Goal: Transaction & Acquisition: Purchase product/service

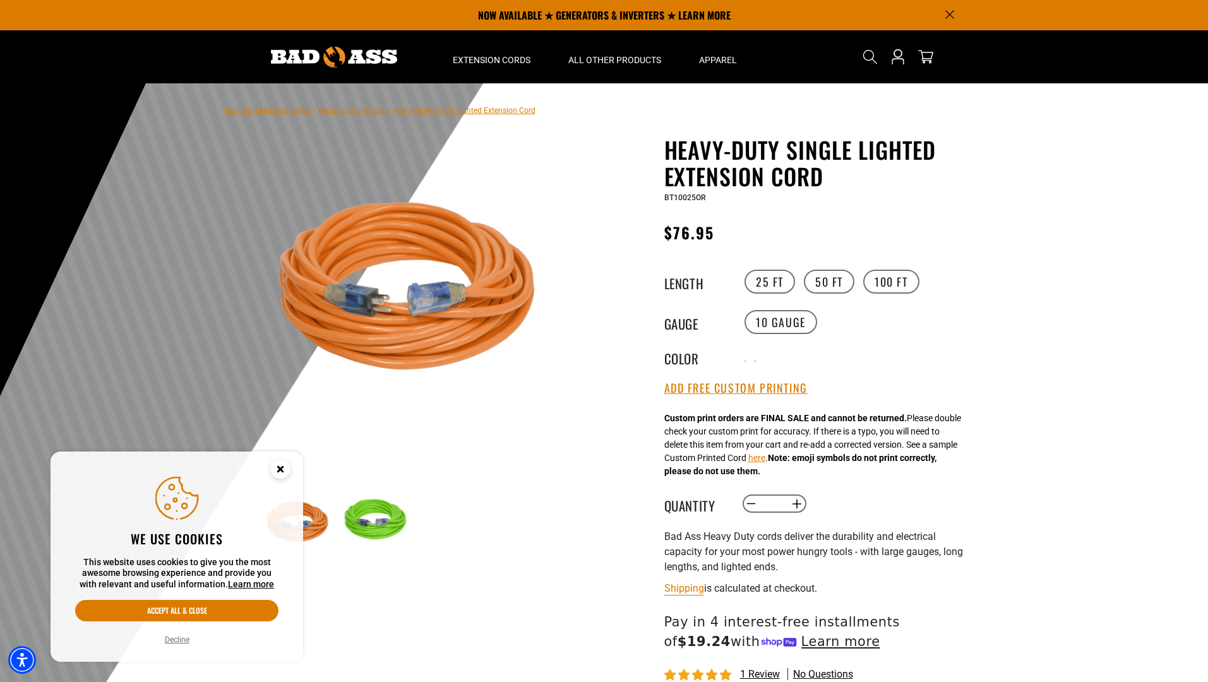
select select "**********"
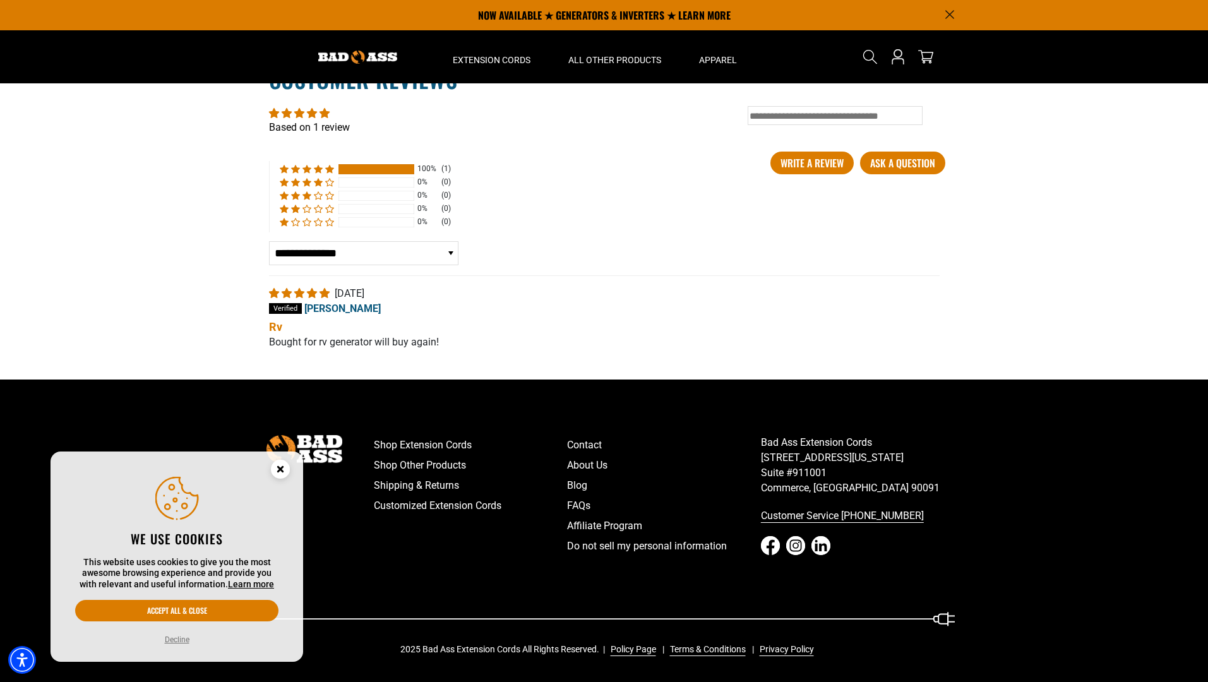
scroll to position [268, 0]
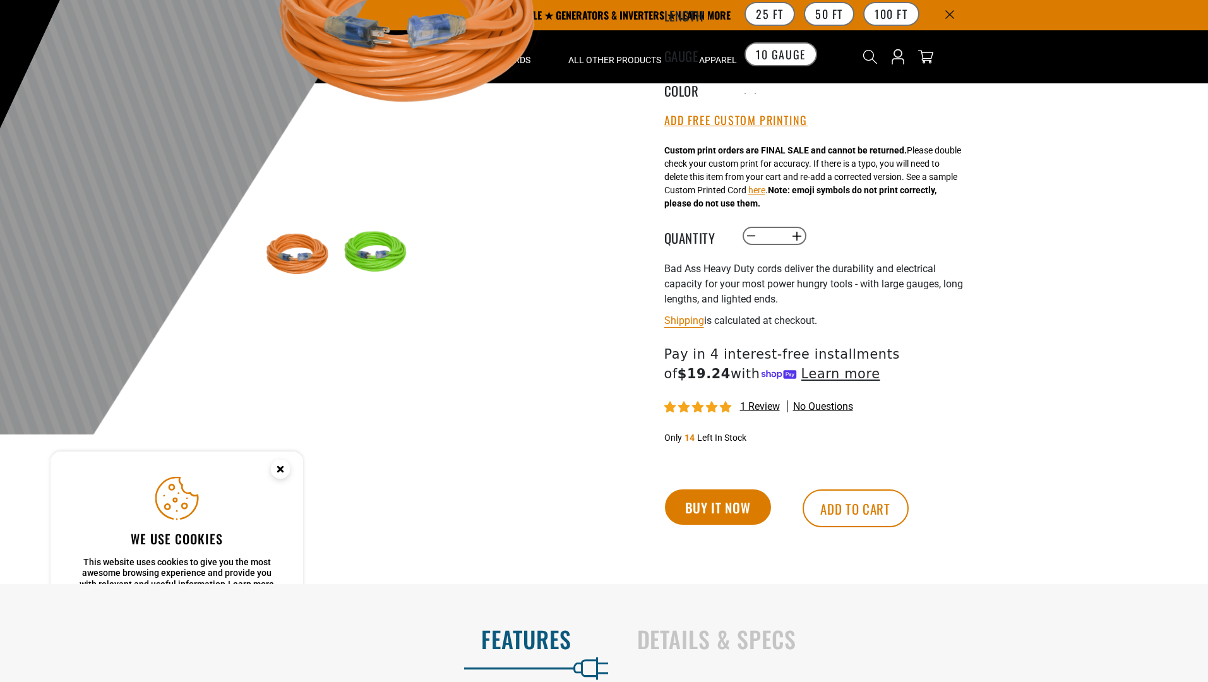
click at [717, 510] on button "Buy it now" at bounding box center [718, 506] width 106 height 35
